Goal: Task Accomplishment & Management: Manage account settings

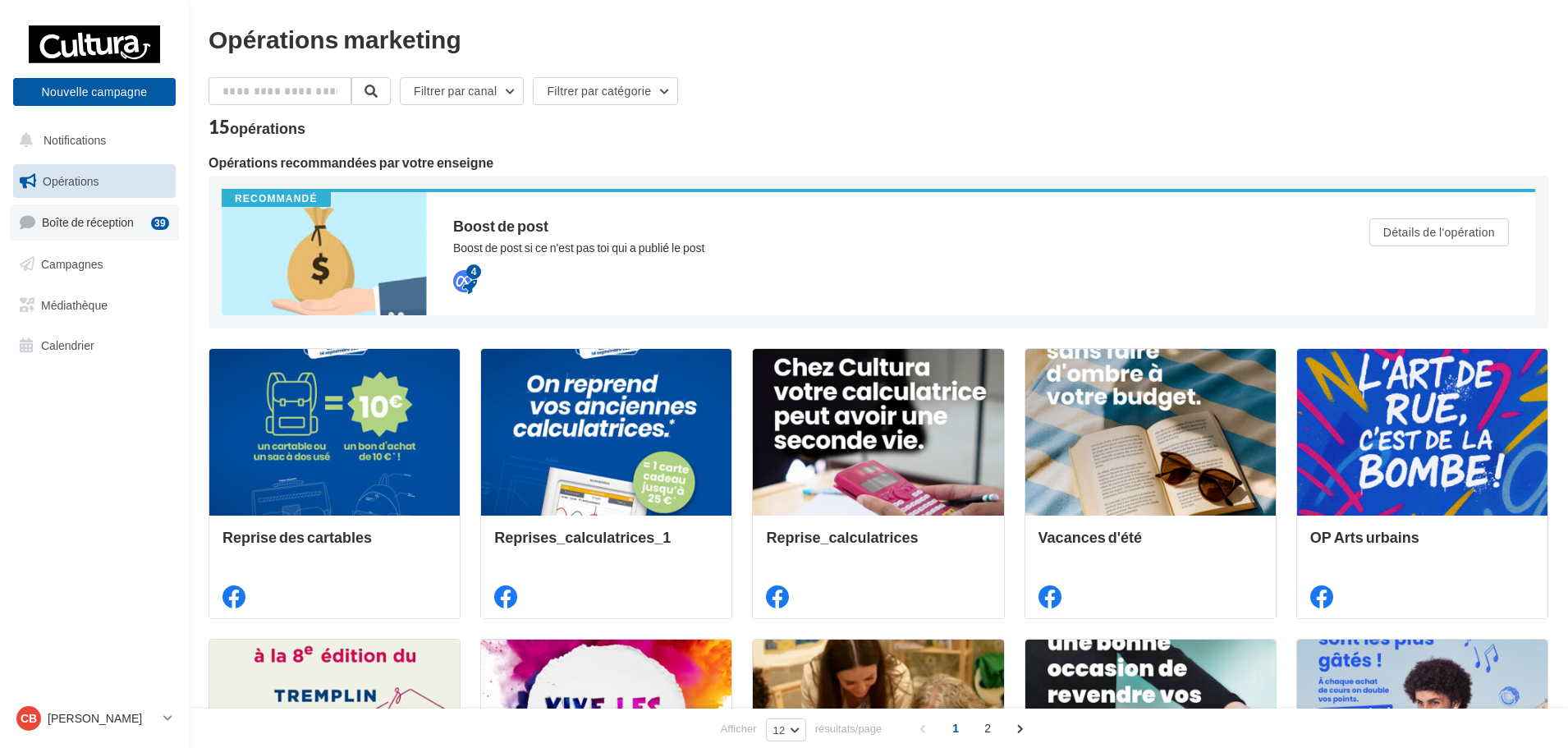
click at [112, 232] on link "Boîte de réception 39" at bounding box center [95, 222] width 169 height 35
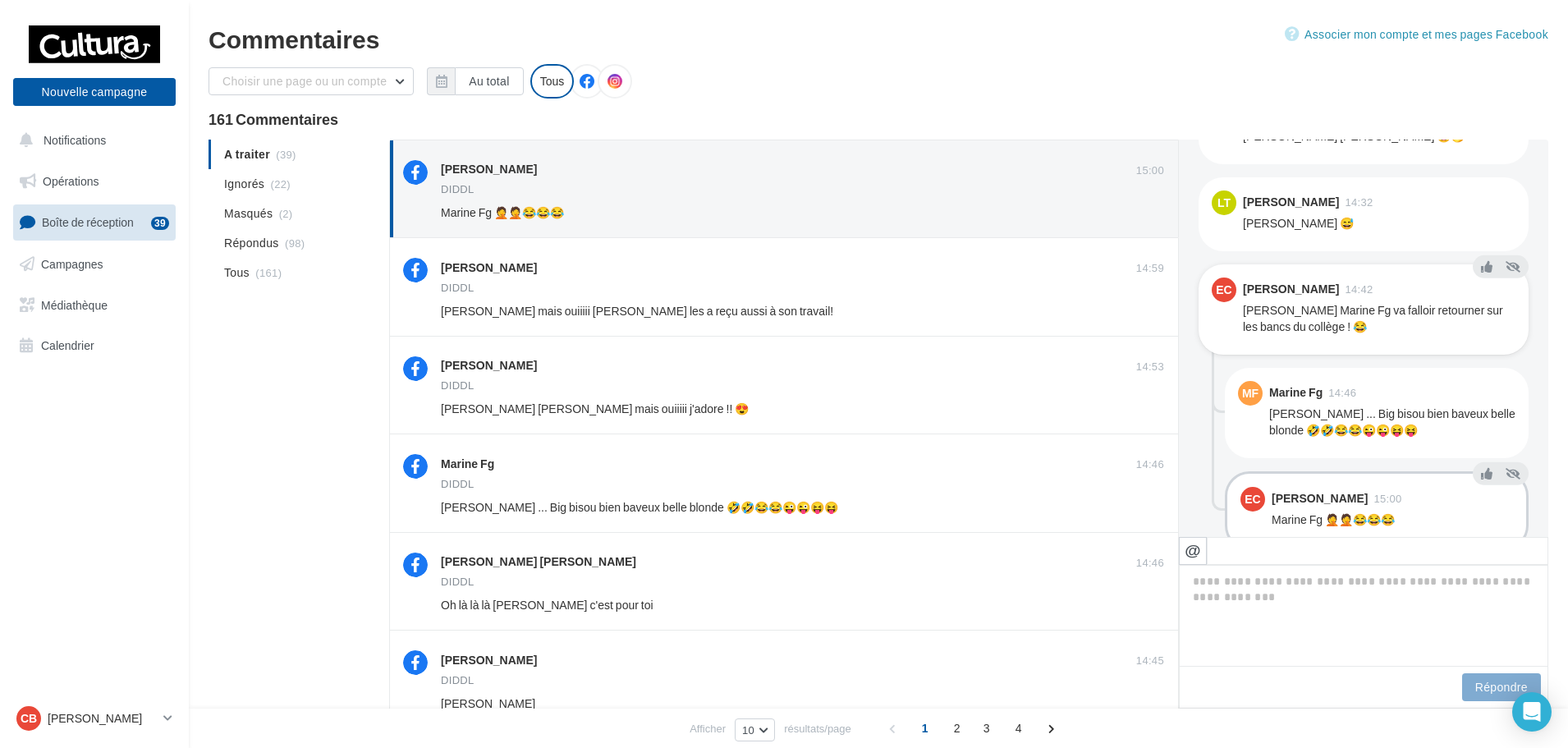
scroll to position [792, 0]
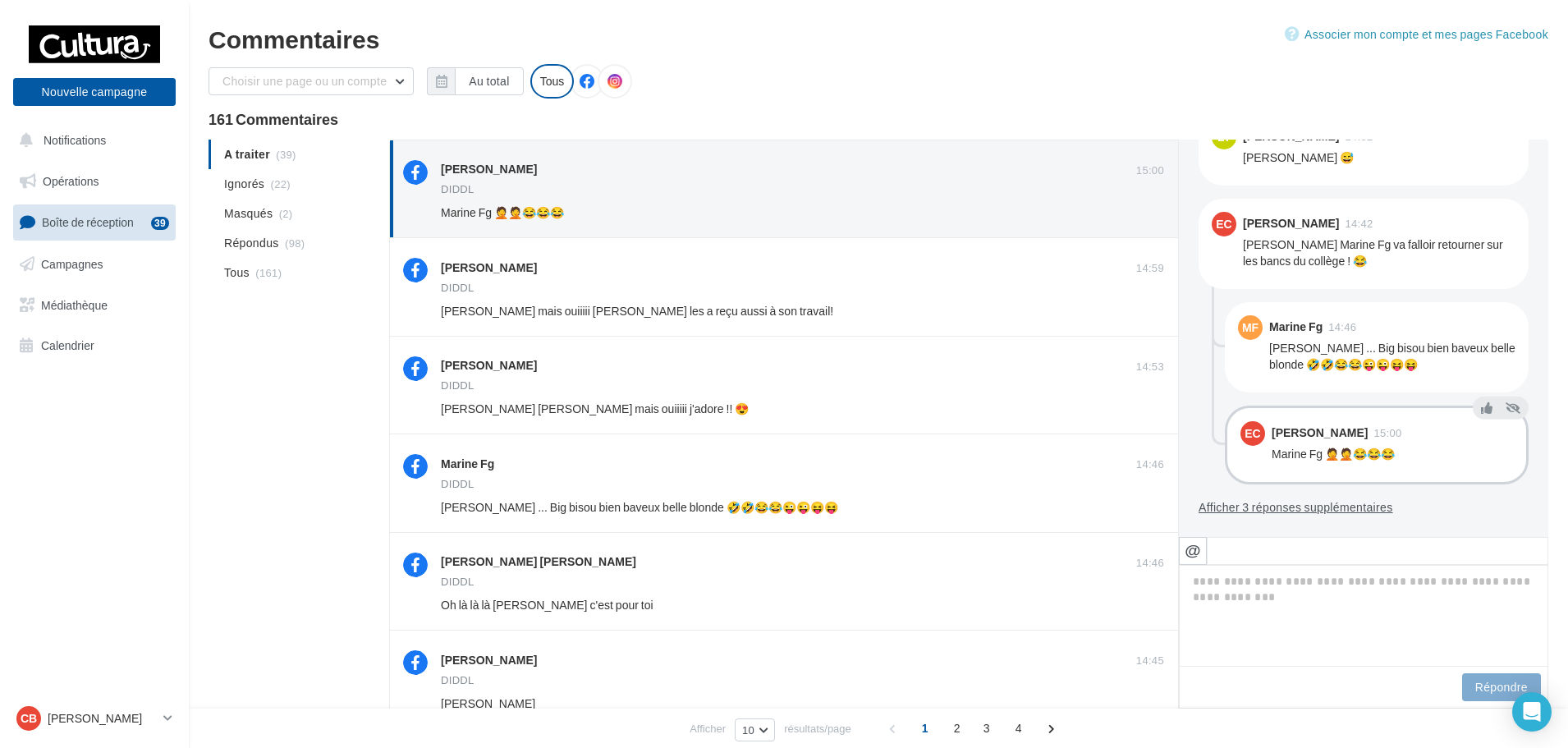
click at [1261, 509] on button "Afficher 3 réponses supplémentaires" at bounding box center [1296, 507] width 194 height 20
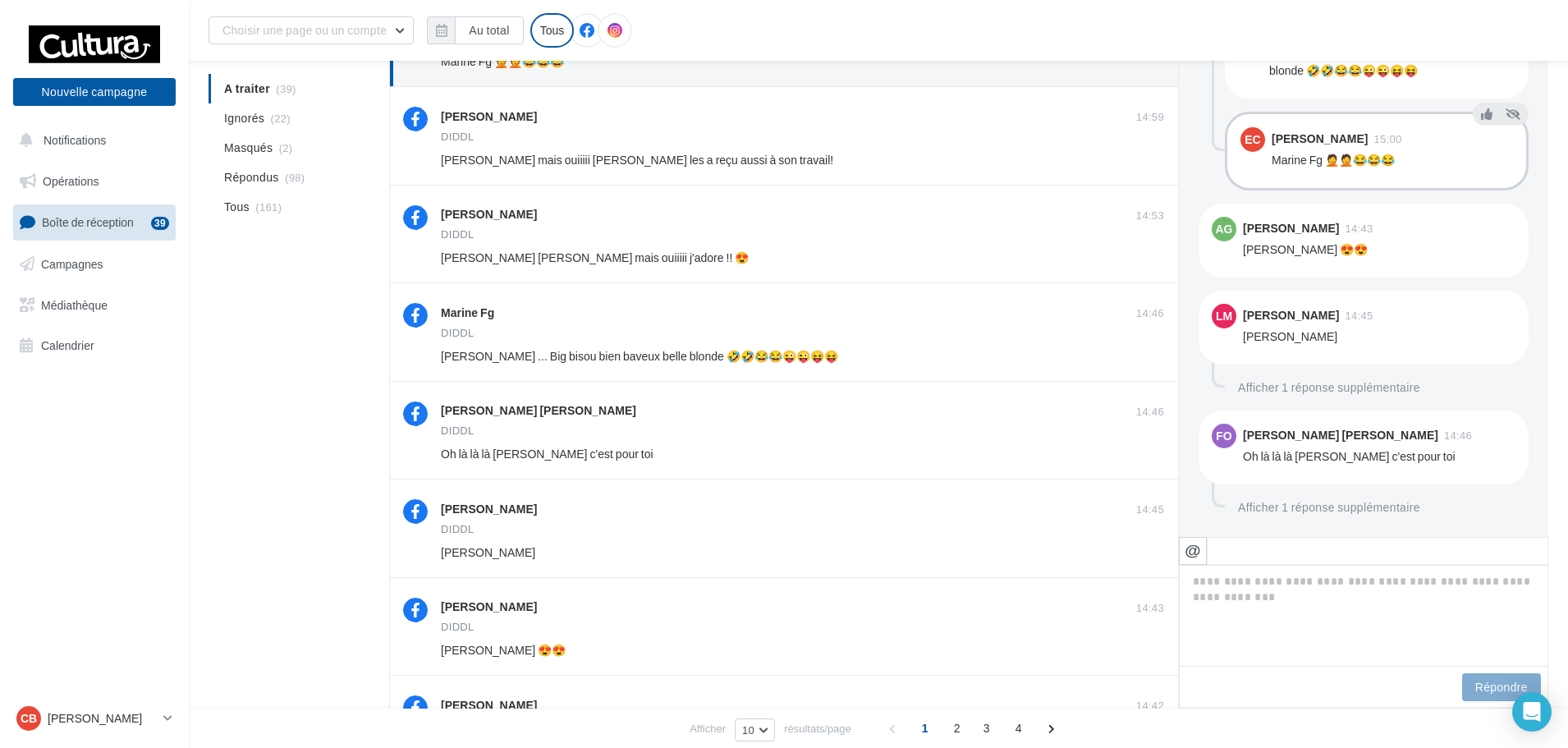
scroll to position [328, 0]
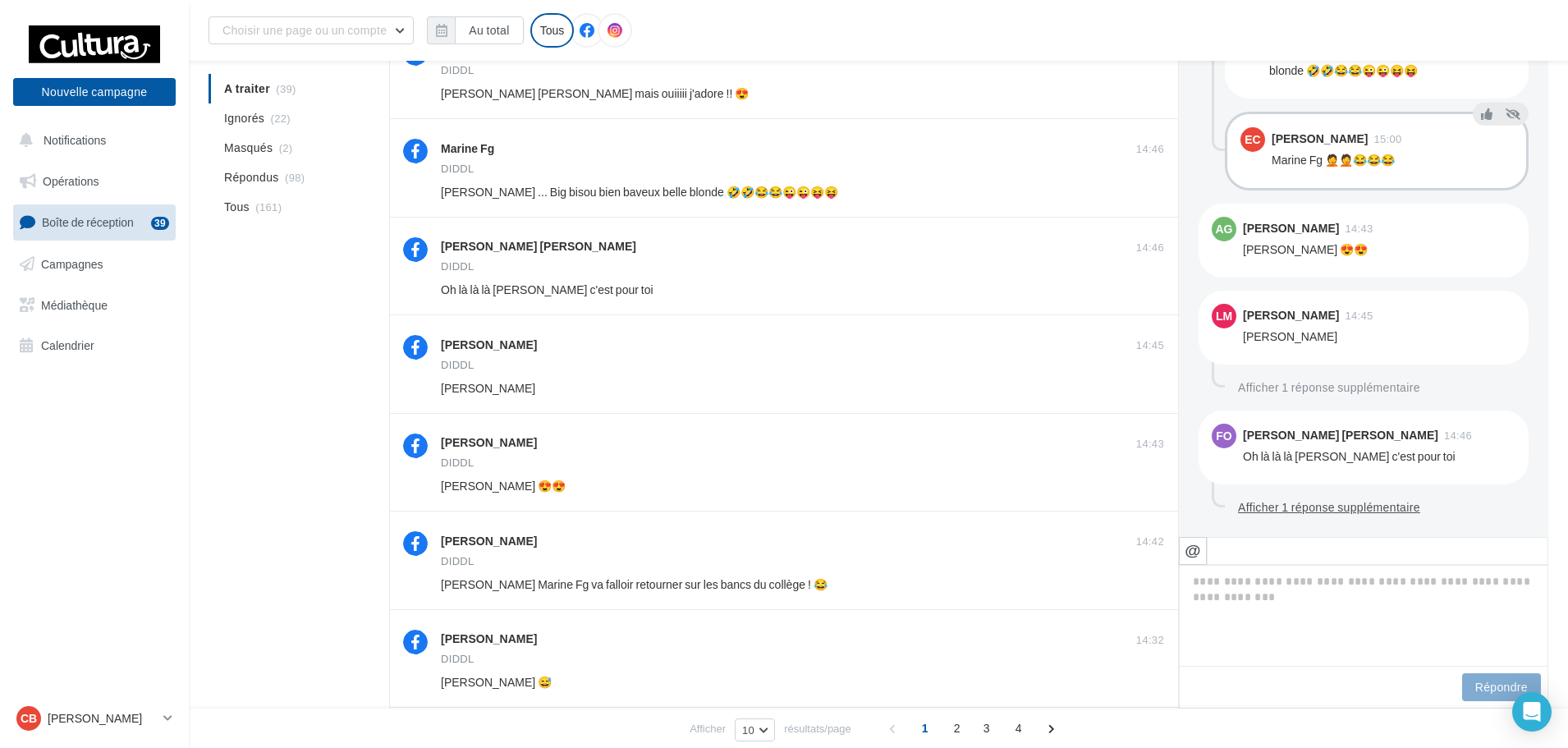
click at [1277, 509] on button "Afficher 1 réponse supplémentaire" at bounding box center [1329, 507] width 195 height 20
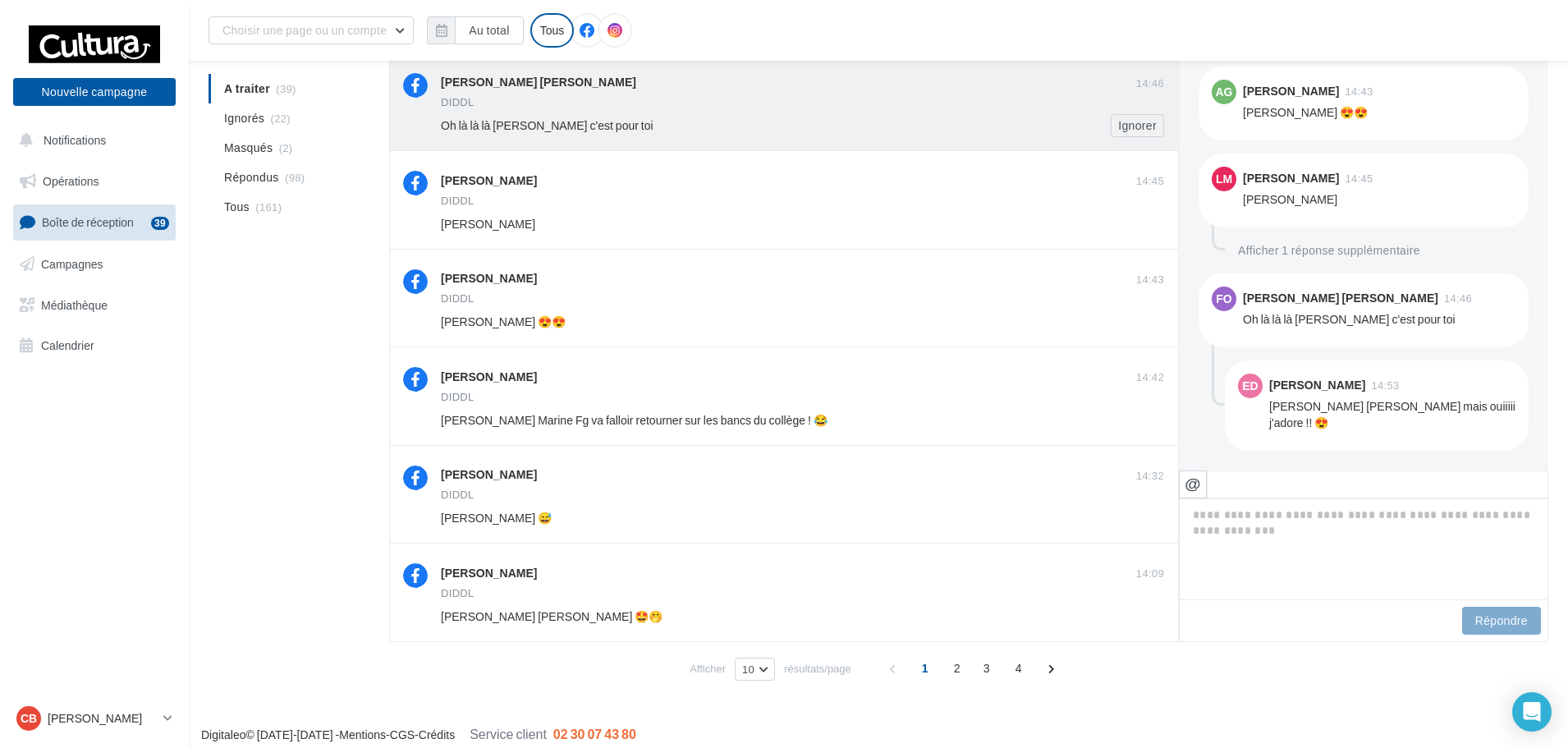
scroll to position [503, 0]
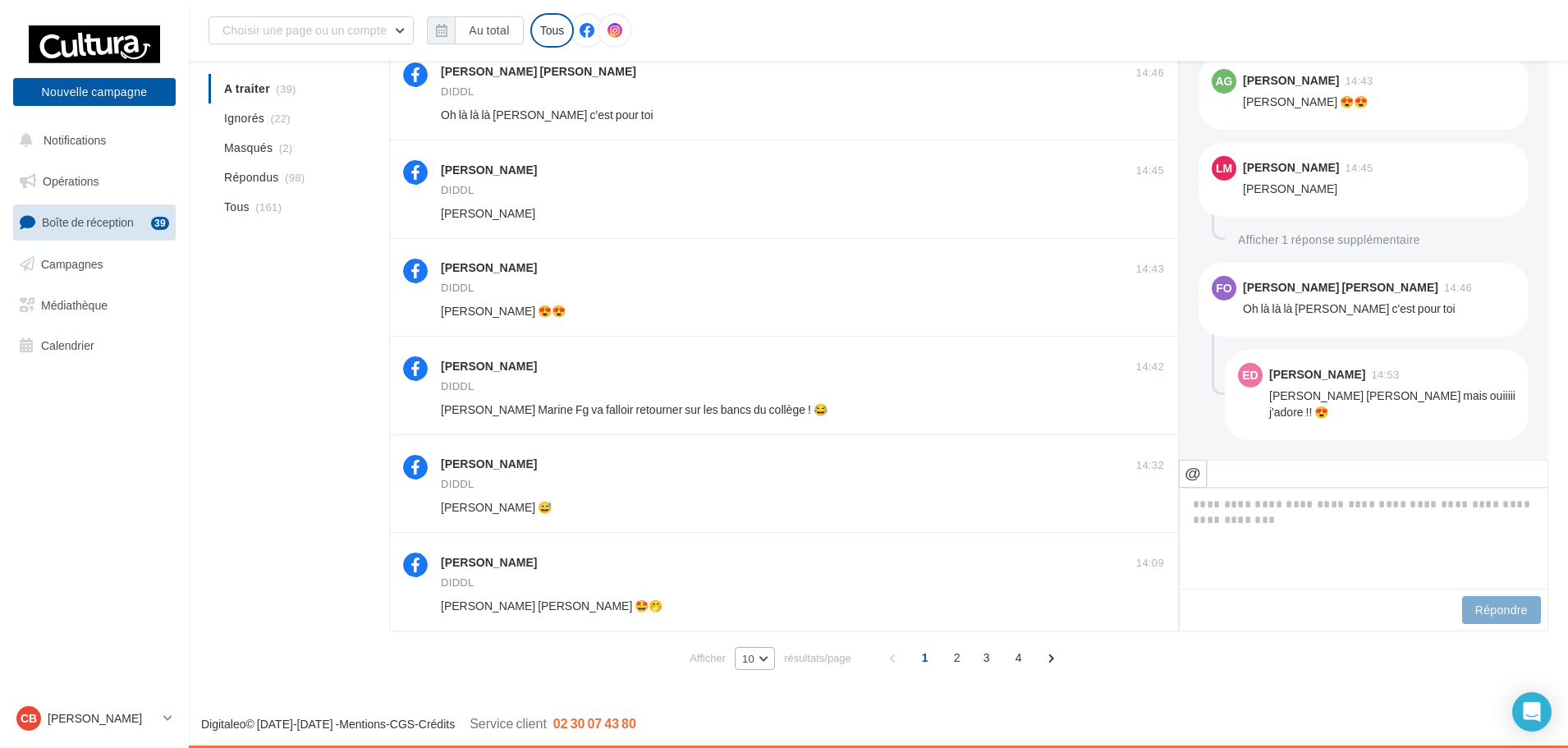
click at [755, 659] on button "10" at bounding box center [754, 658] width 40 height 23
click at [749, 609] on button "25" at bounding box center [792, 601] width 115 height 29
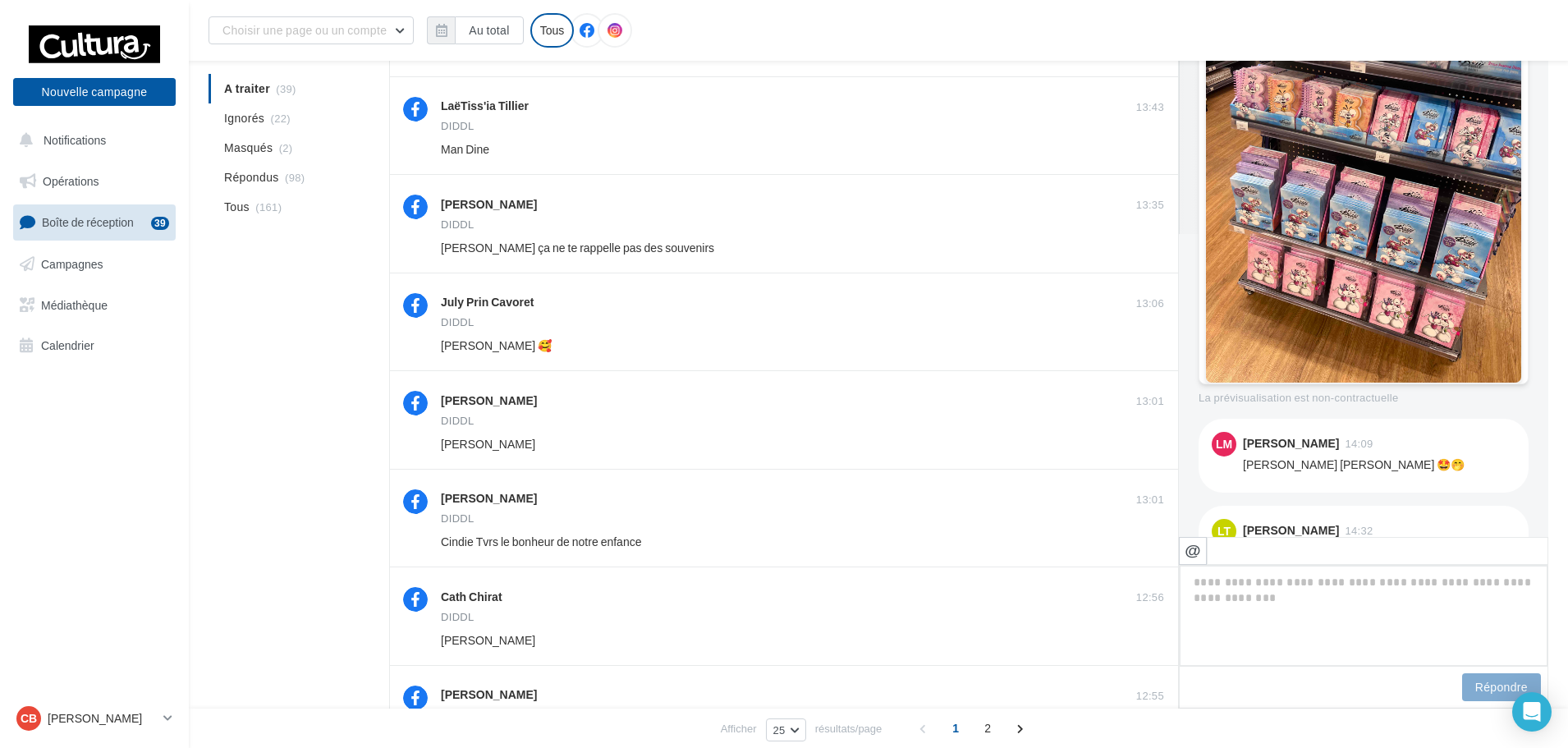
scroll to position [0, 0]
